Goal: Ask a question

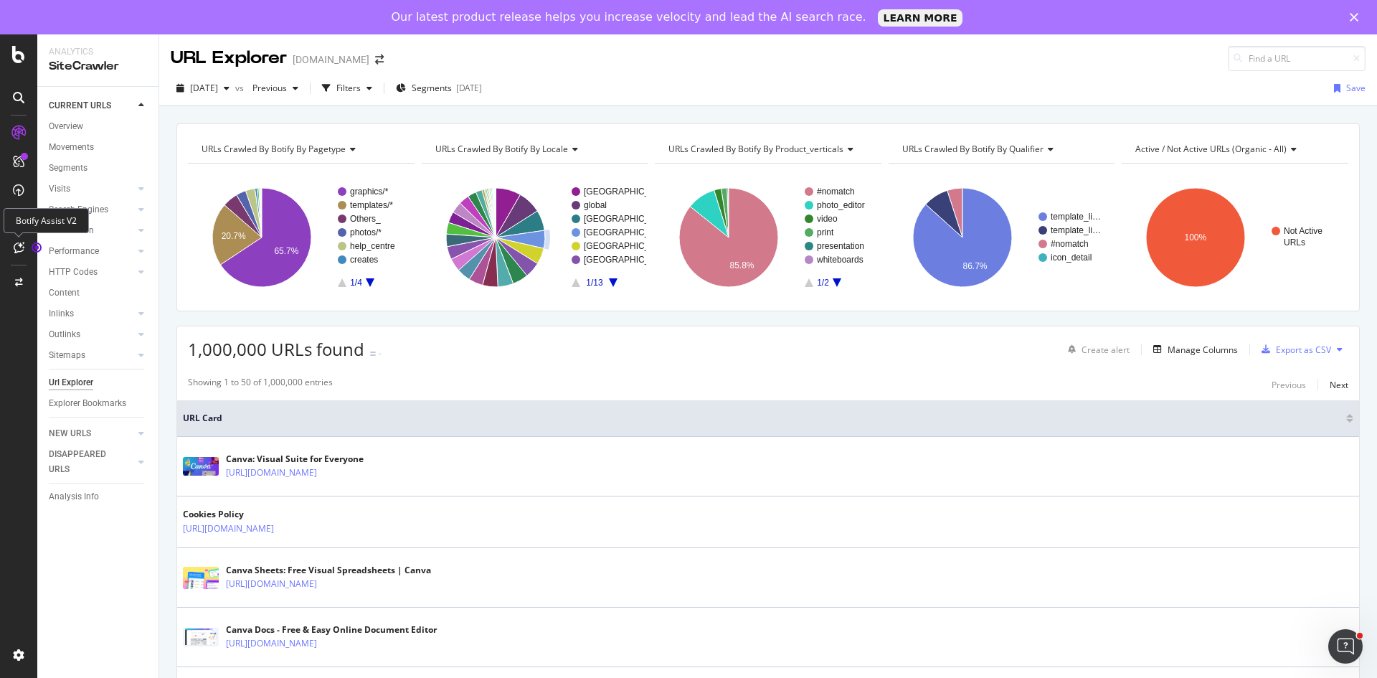
click at [21, 250] on icon at bounding box center [19, 247] width 11 height 11
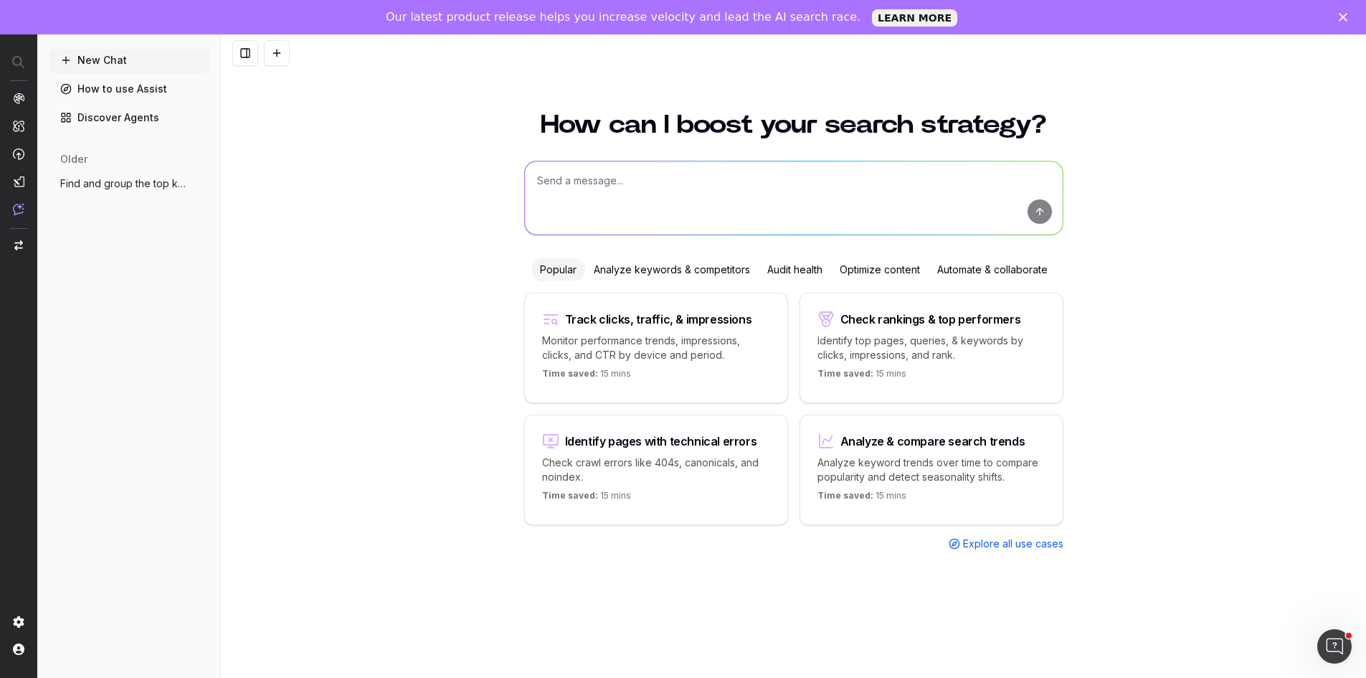
click at [795, 195] on textarea at bounding box center [794, 197] width 538 height 73
click at [716, 201] on textarea at bounding box center [794, 197] width 538 height 73
type textarea "Do a keyword research in Italian for this topic:"
